Goal: Find specific page/section: Find specific page/section

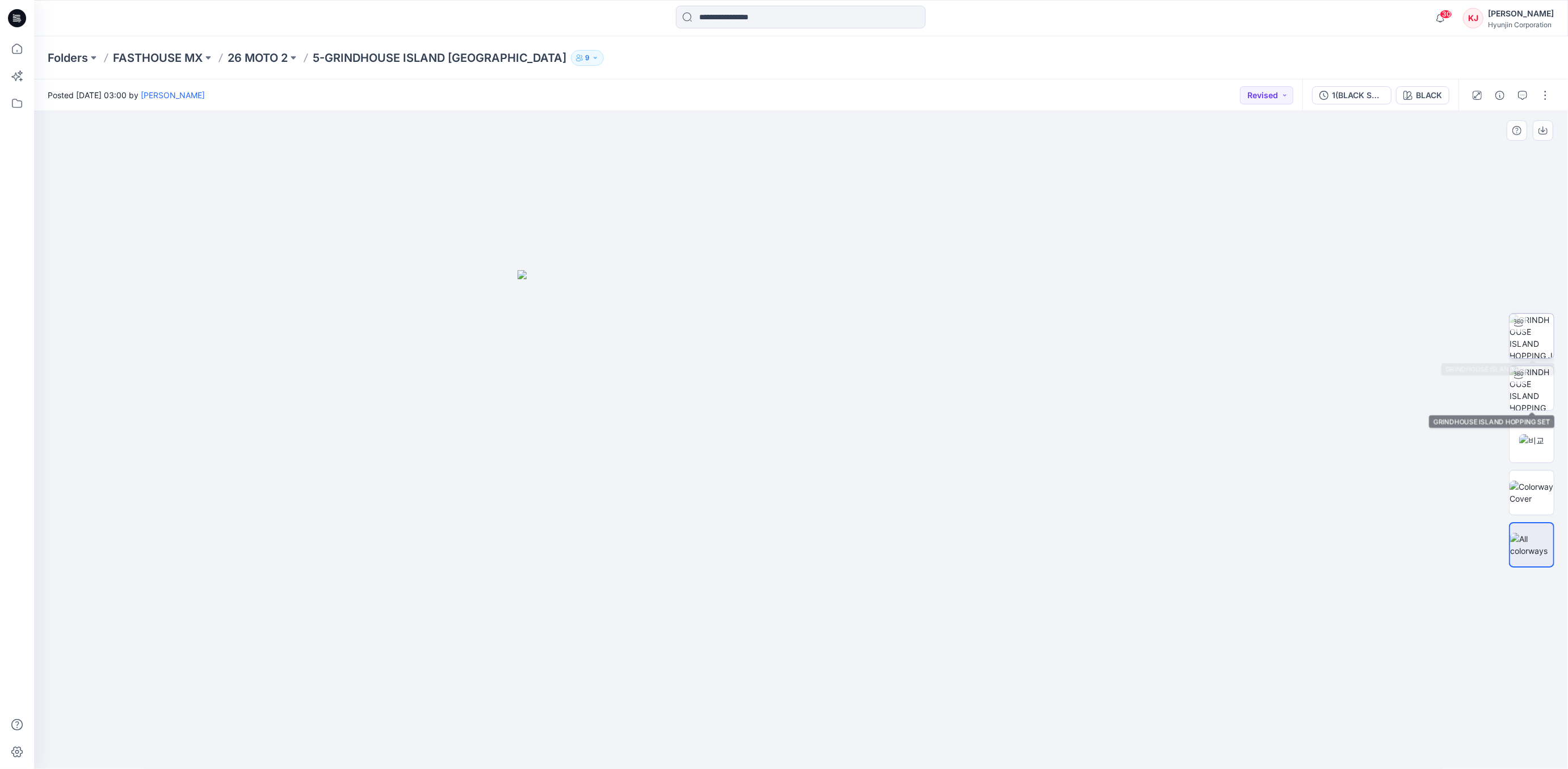
click at [1537, 338] on img at bounding box center [1531, 336] width 44 height 44
drag, startPoint x: 840, startPoint y: 750, endPoint x: 553, endPoint y: 657, distance: 301.7
click at [553, 657] on div at bounding box center [801, 441] width 1534 height 658
click at [1290, 92] on button "Revised" at bounding box center [1266, 95] width 54 height 18
click at [1240, 176] on p "Approved" at bounding box center [1235, 173] width 37 height 15
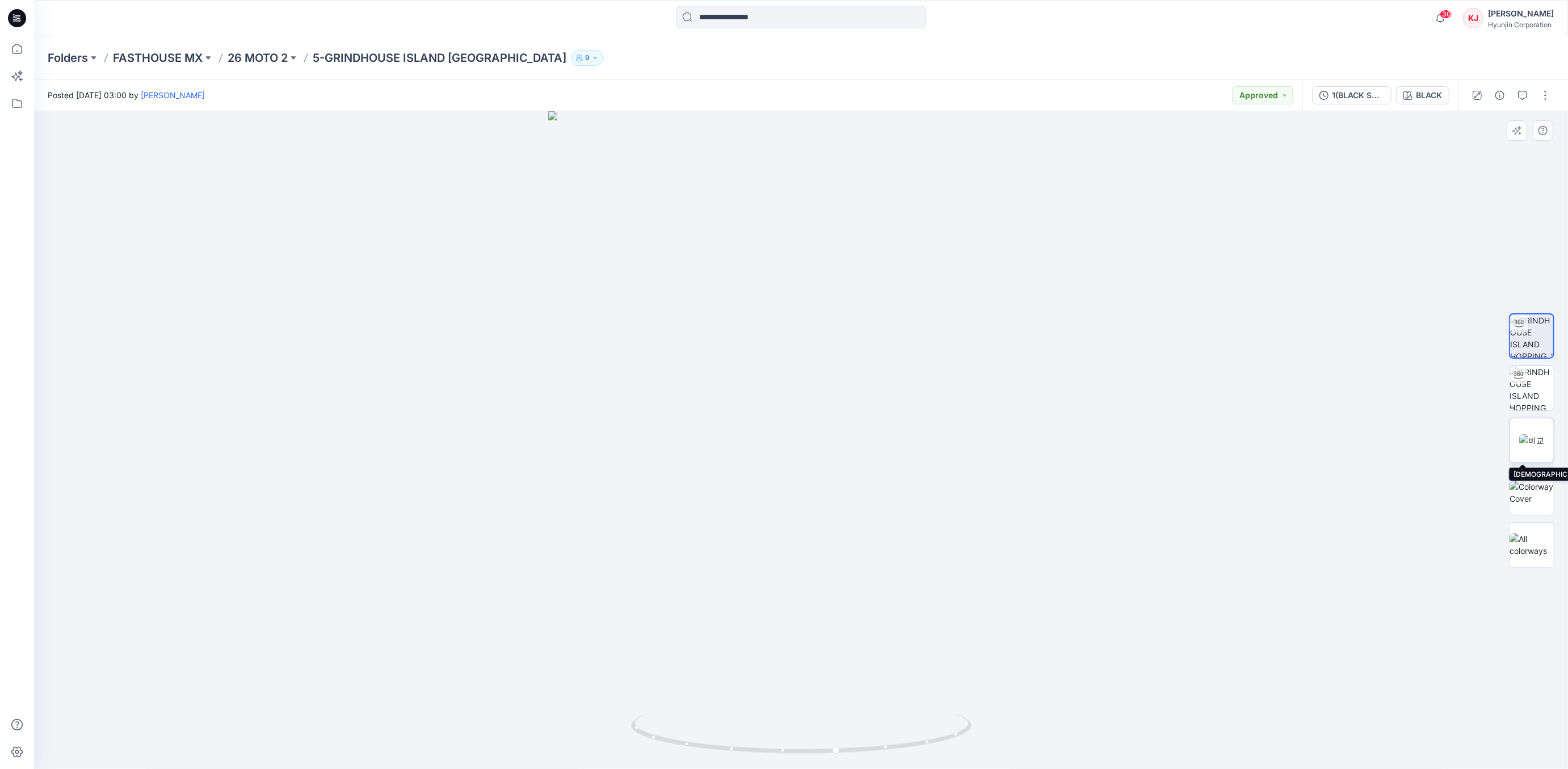
click at [1540, 439] on img at bounding box center [1531, 440] width 25 height 12
click at [1436, 95] on div "BLACK" at bounding box center [1429, 95] width 26 height 12
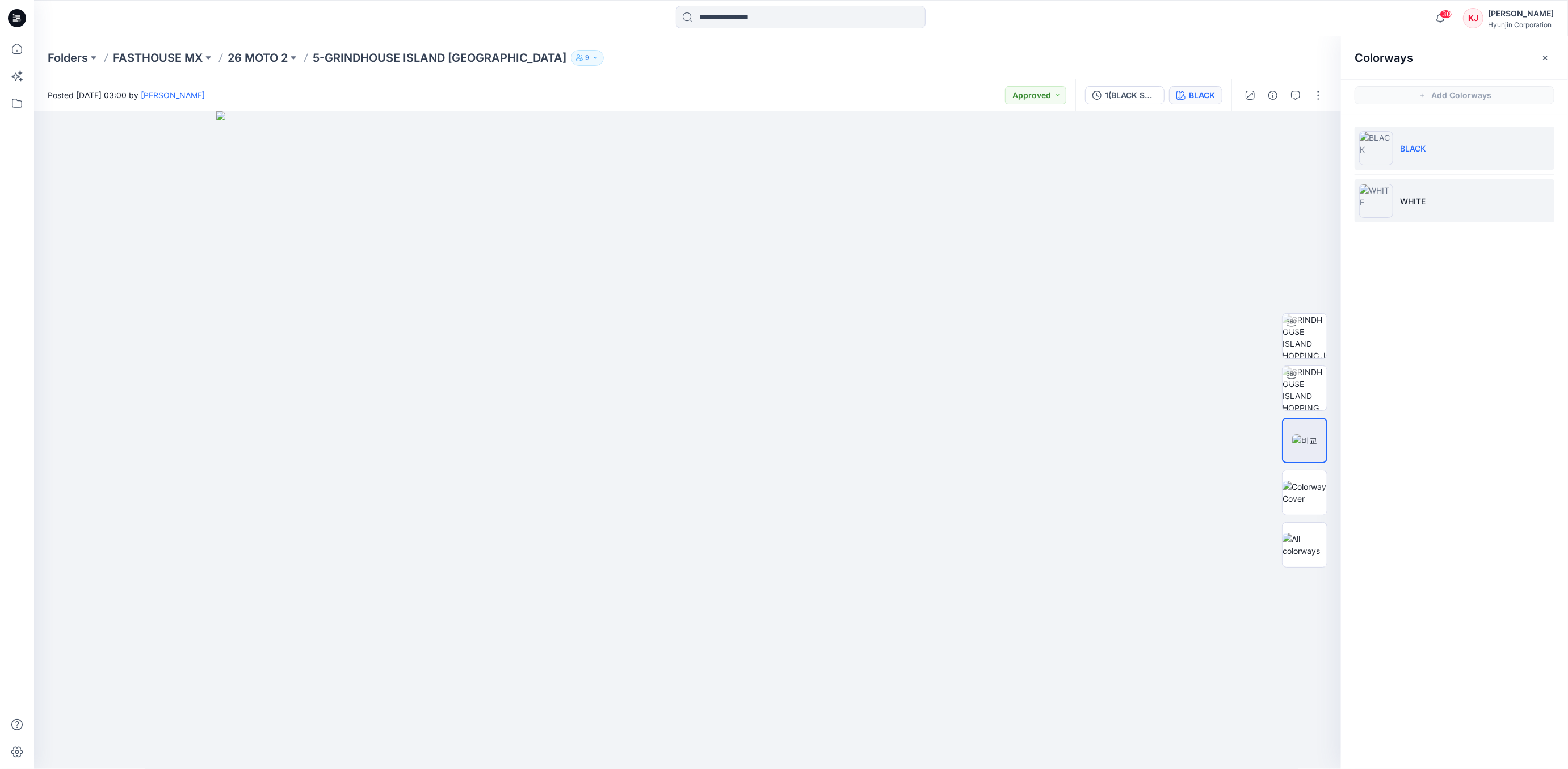
click at [1443, 188] on li "WHITE" at bounding box center [1454, 201] width 200 height 43
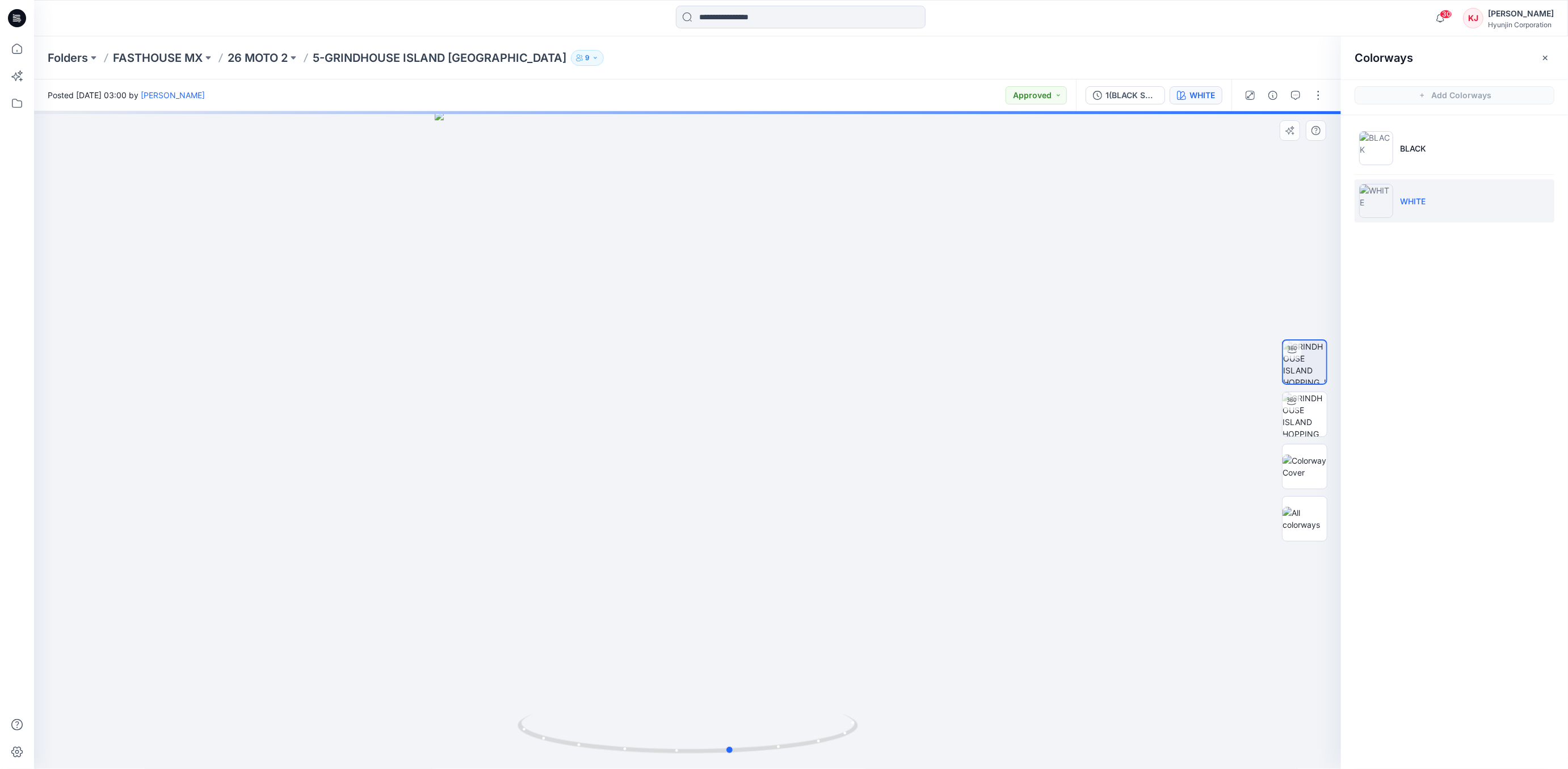
drag, startPoint x: 756, startPoint y: 755, endPoint x: 459, endPoint y: 685, distance: 305.1
click at [459, 685] on div at bounding box center [688, 441] width 1307 height 658
click at [282, 57] on p "26 MOTO 2" at bounding box center [257, 58] width 60 height 16
